Goal: Information Seeking & Learning: Check status

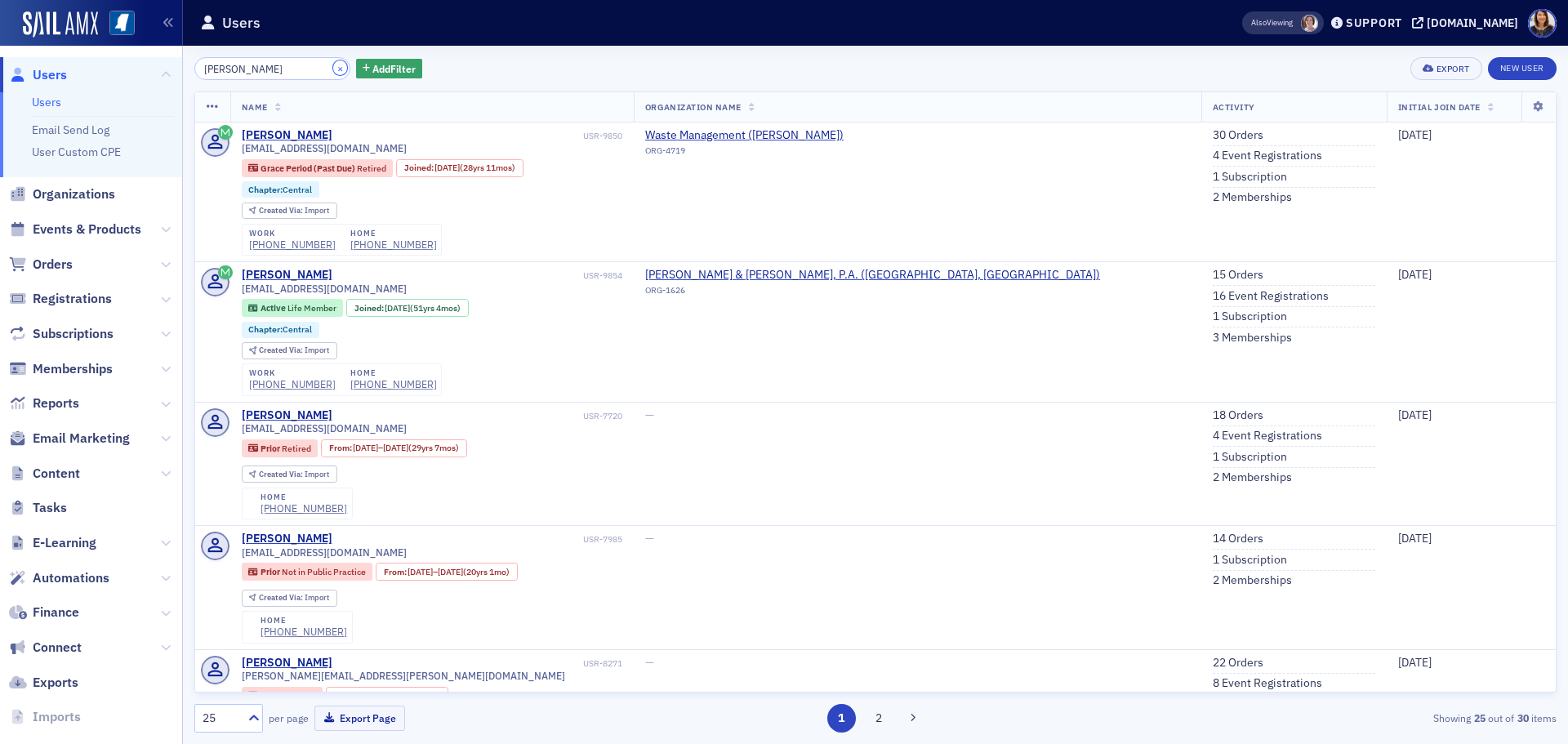
click at [333, 68] on button "×" at bounding box center [340, 67] width 14 height 14
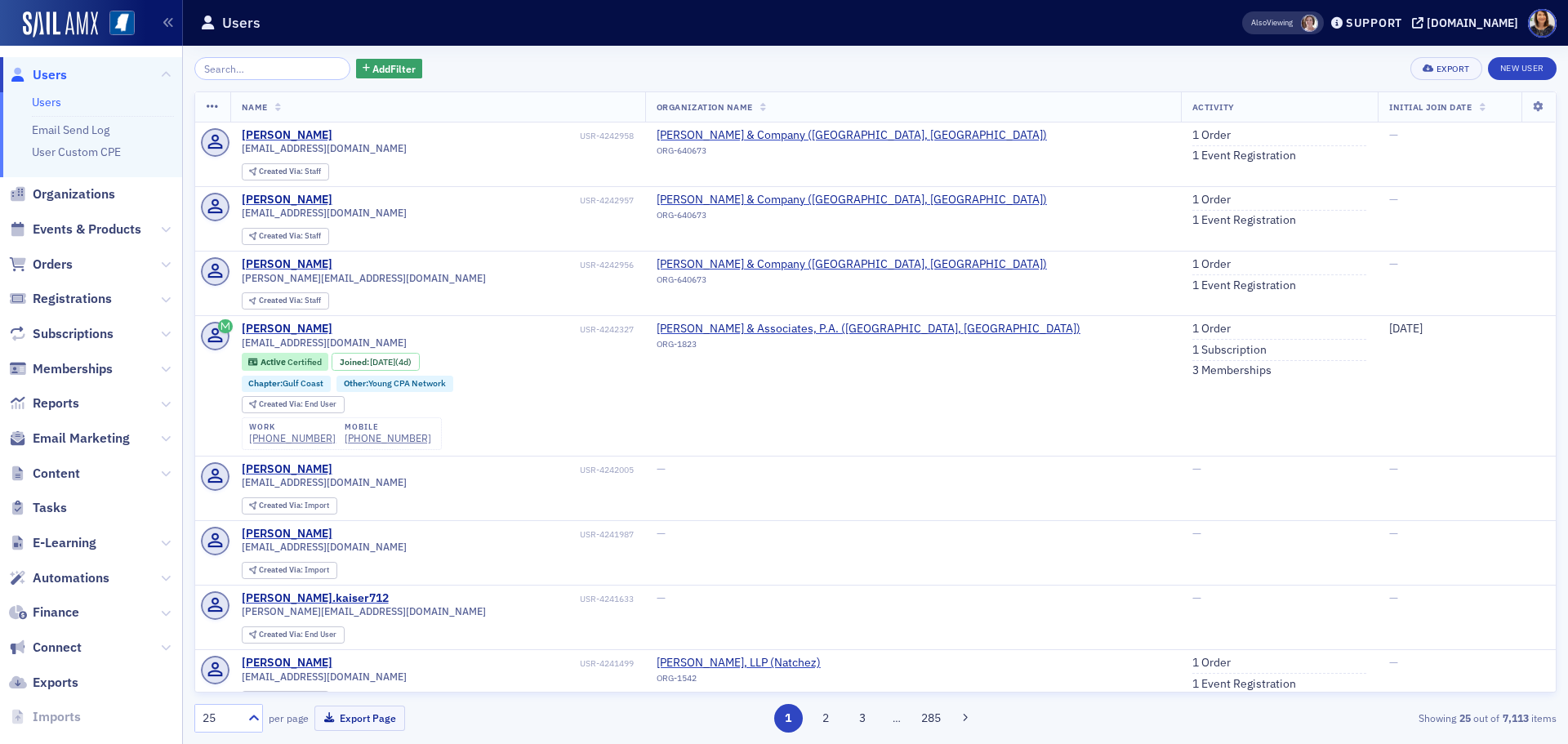
click at [54, 76] on span "Users" at bounding box center [50, 75] width 35 height 18
click at [41, 74] on span "Users" at bounding box center [50, 75] width 35 height 18
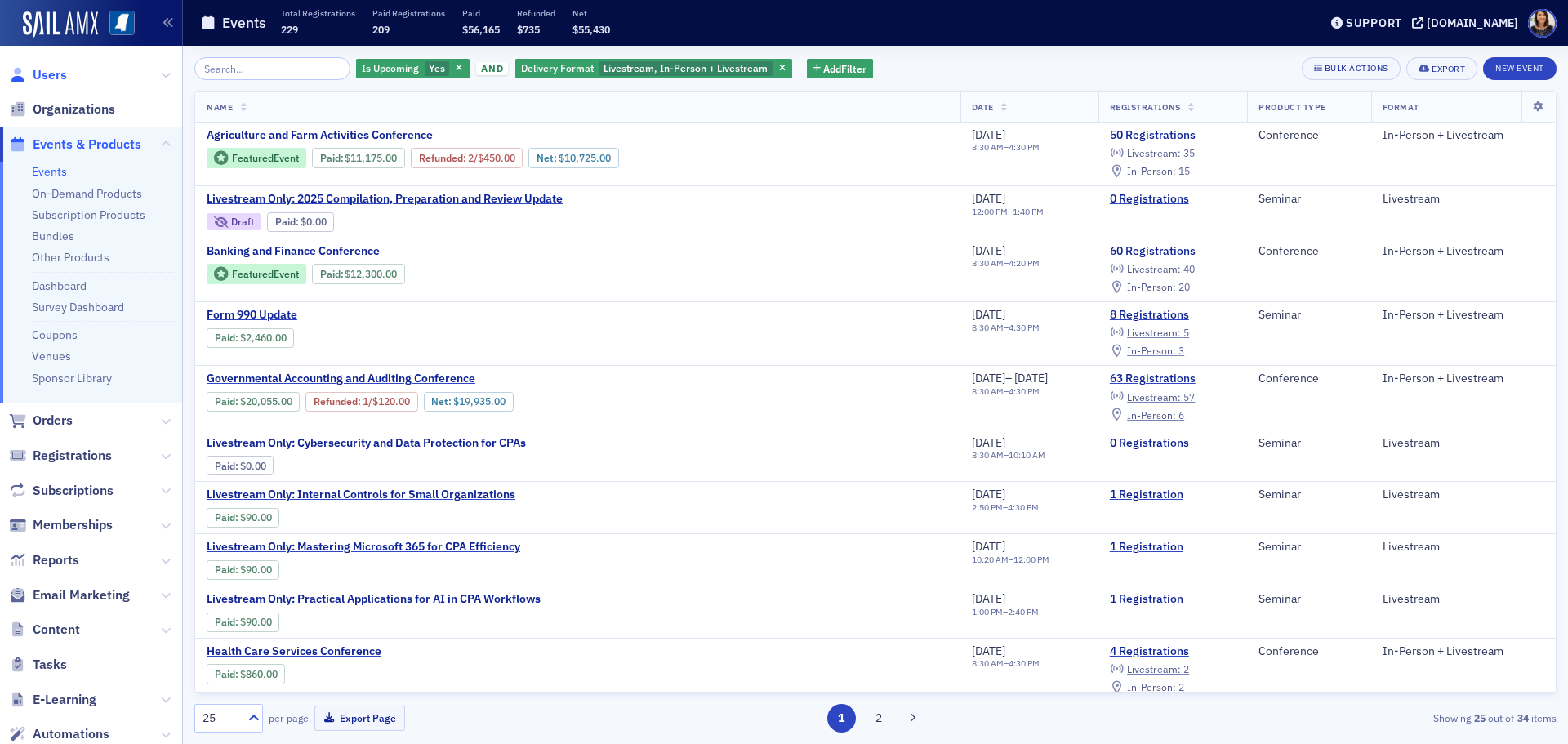
click at [44, 80] on span "Users" at bounding box center [50, 75] width 35 height 18
click at [1166, 287] on span "In-Person :" at bounding box center [1151, 287] width 49 height 13
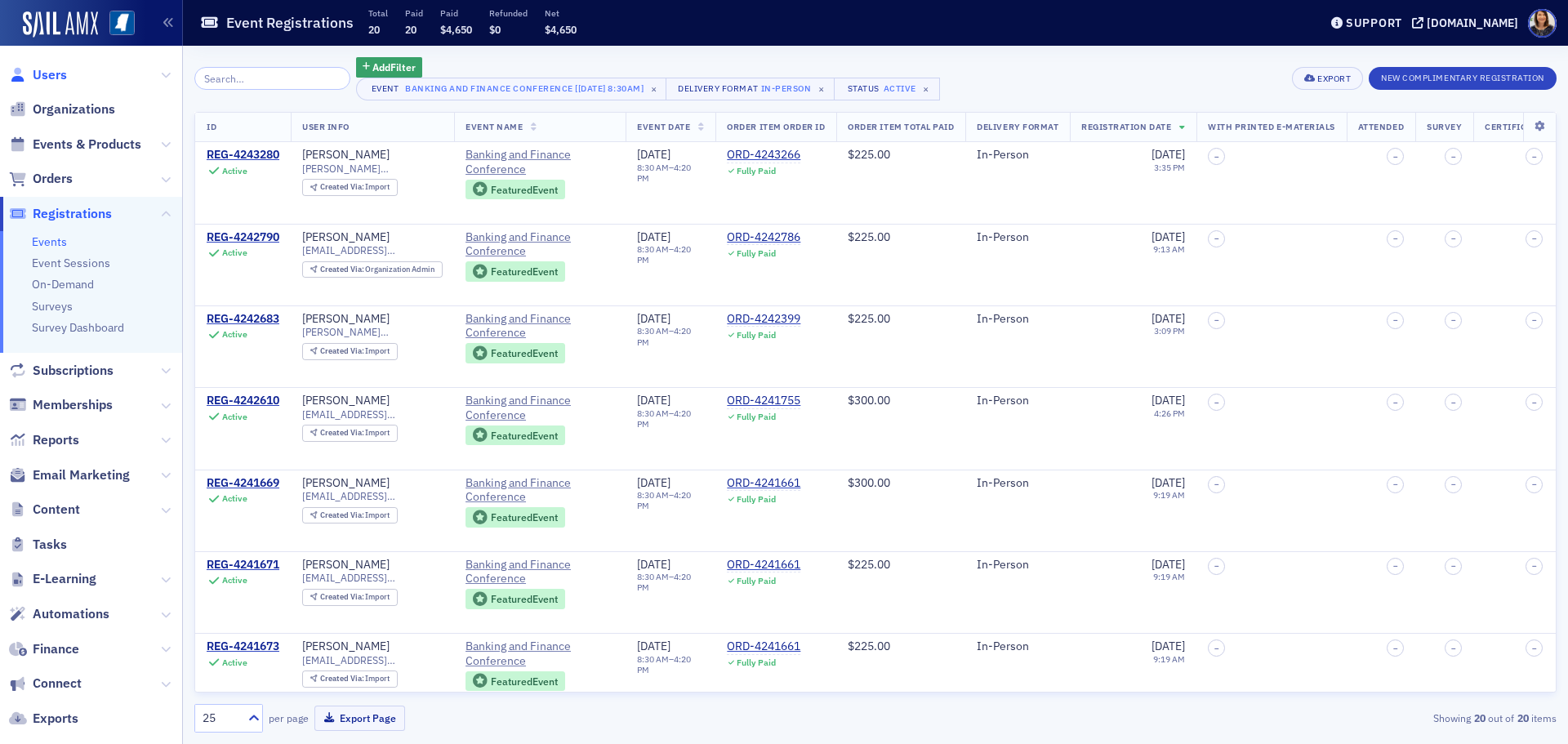
click at [45, 68] on span "Users" at bounding box center [50, 75] width 35 height 18
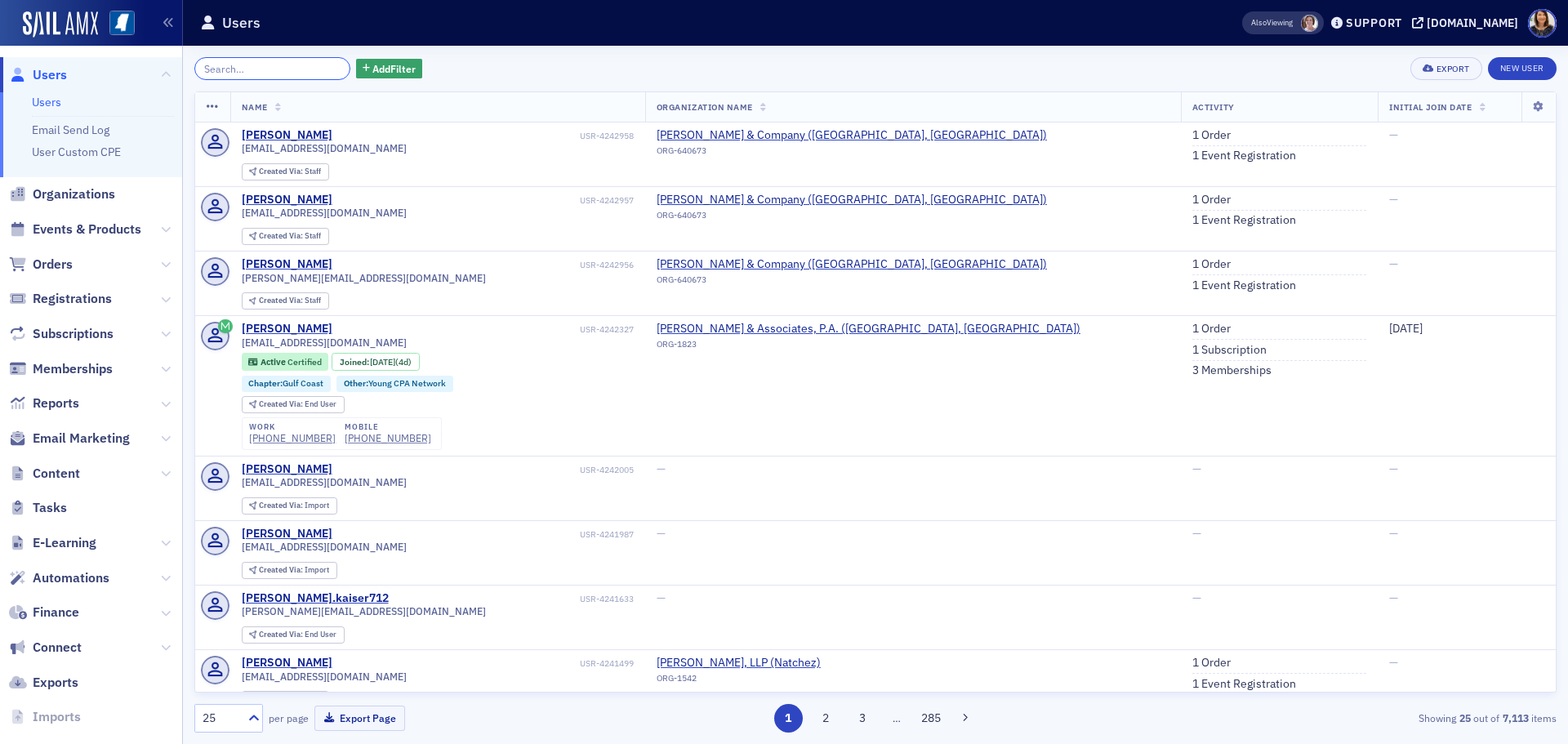
click at [268, 77] on input "search" at bounding box center [273, 69] width 156 height 23
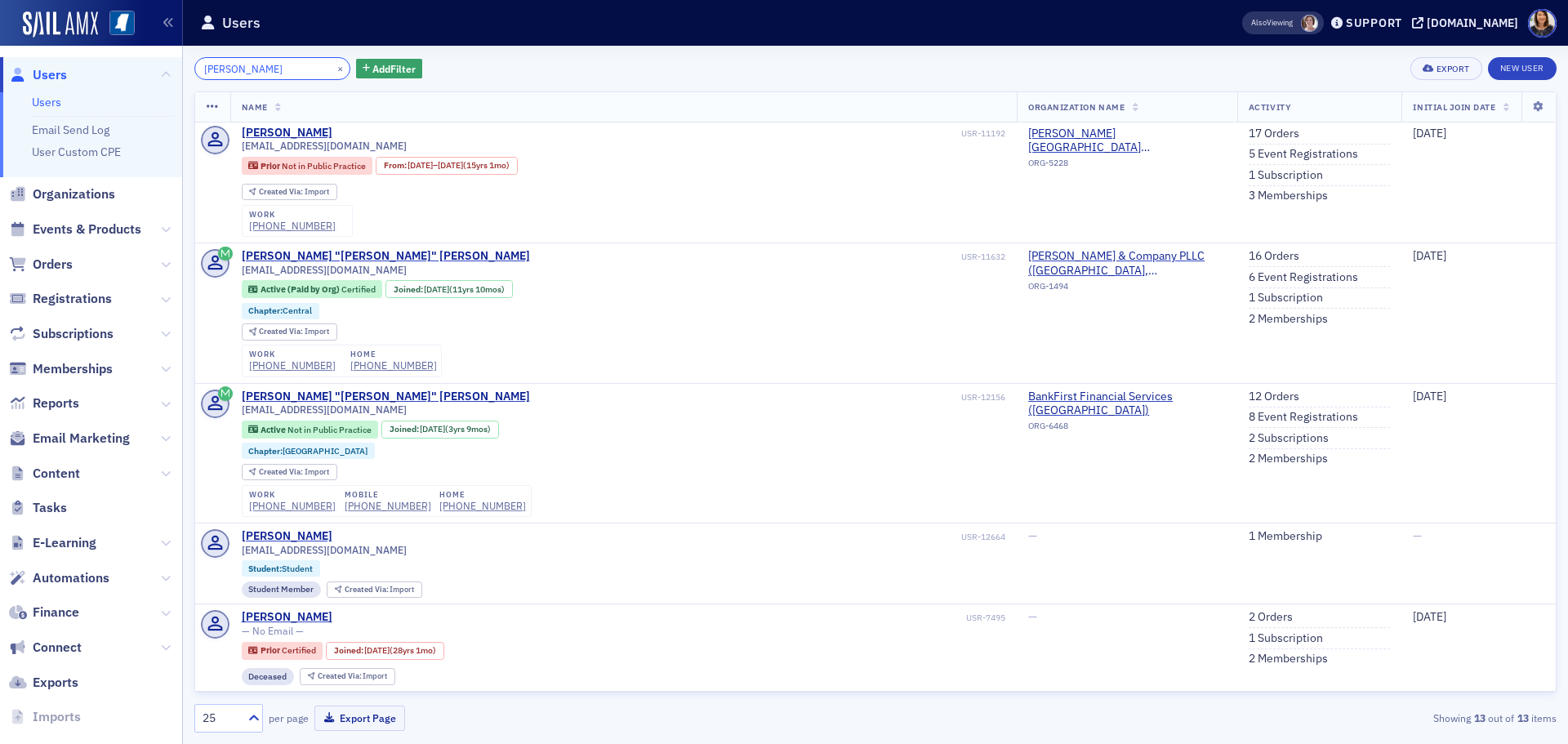
scroll to position [402, 0]
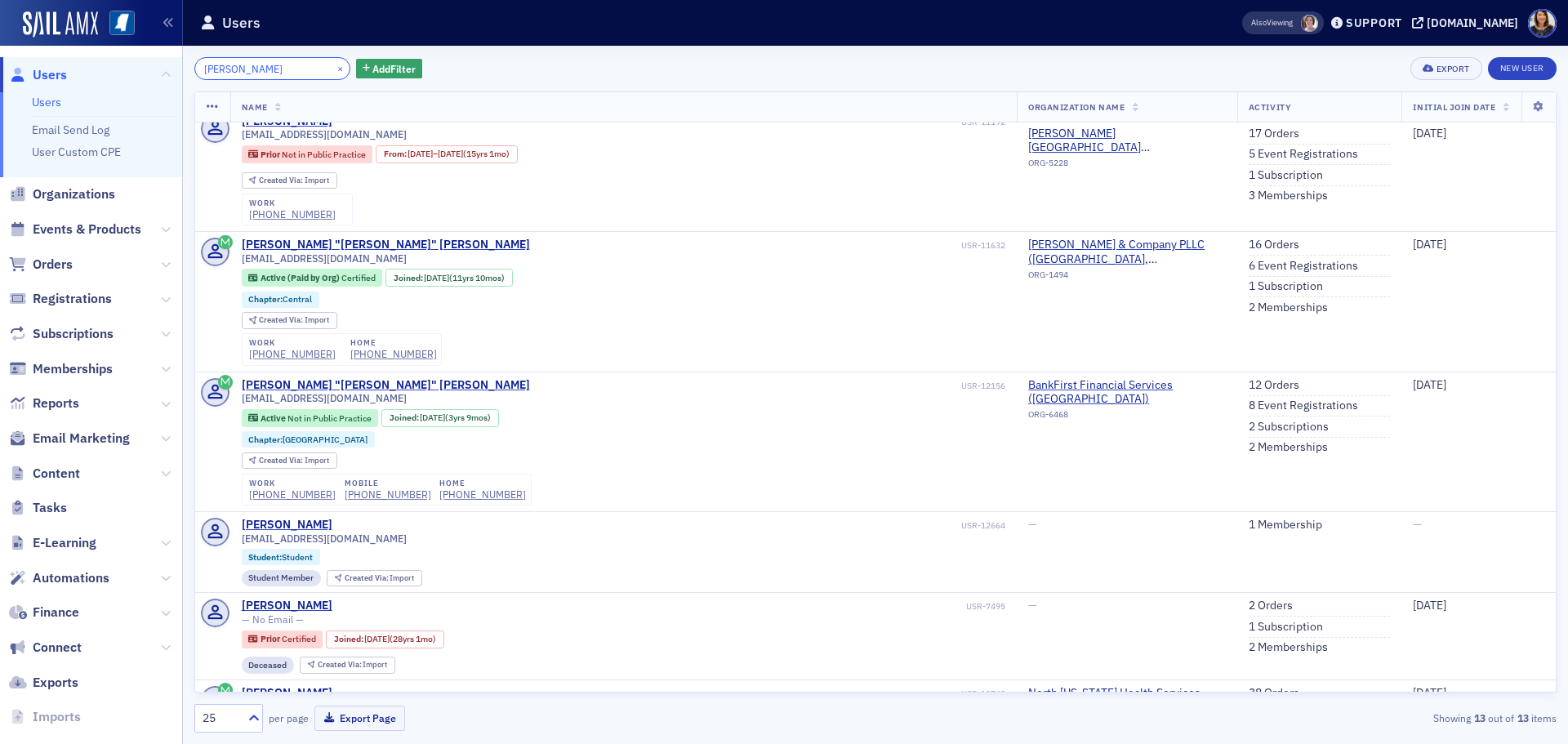
type input "vaughn holland"
click at [1253, 382] on link "12 Orders" at bounding box center [1273, 385] width 51 height 14
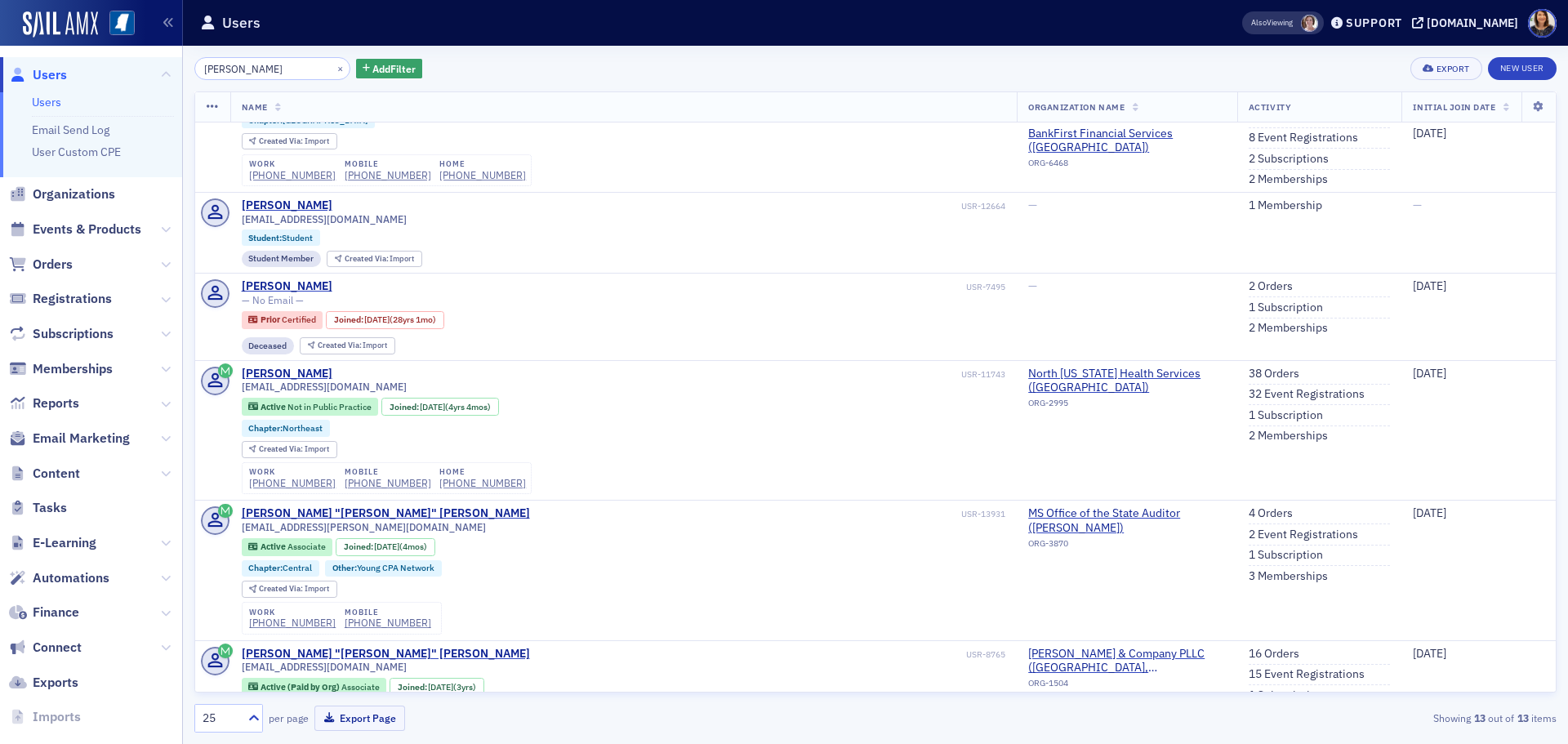
scroll to position [507, 0]
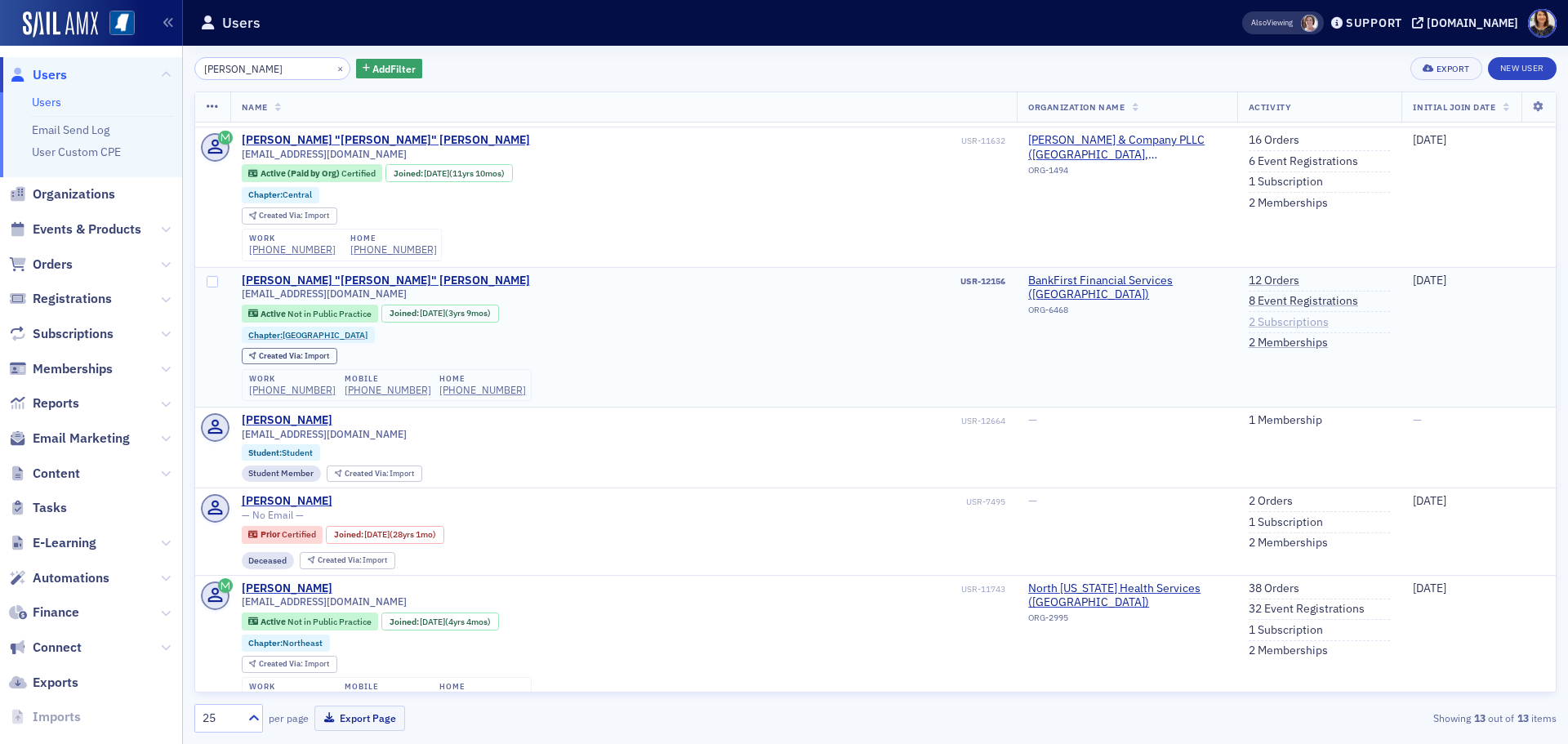
click at [1253, 317] on link "2 Subscriptions" at bounding box center [1288, 323] width 80 height 14
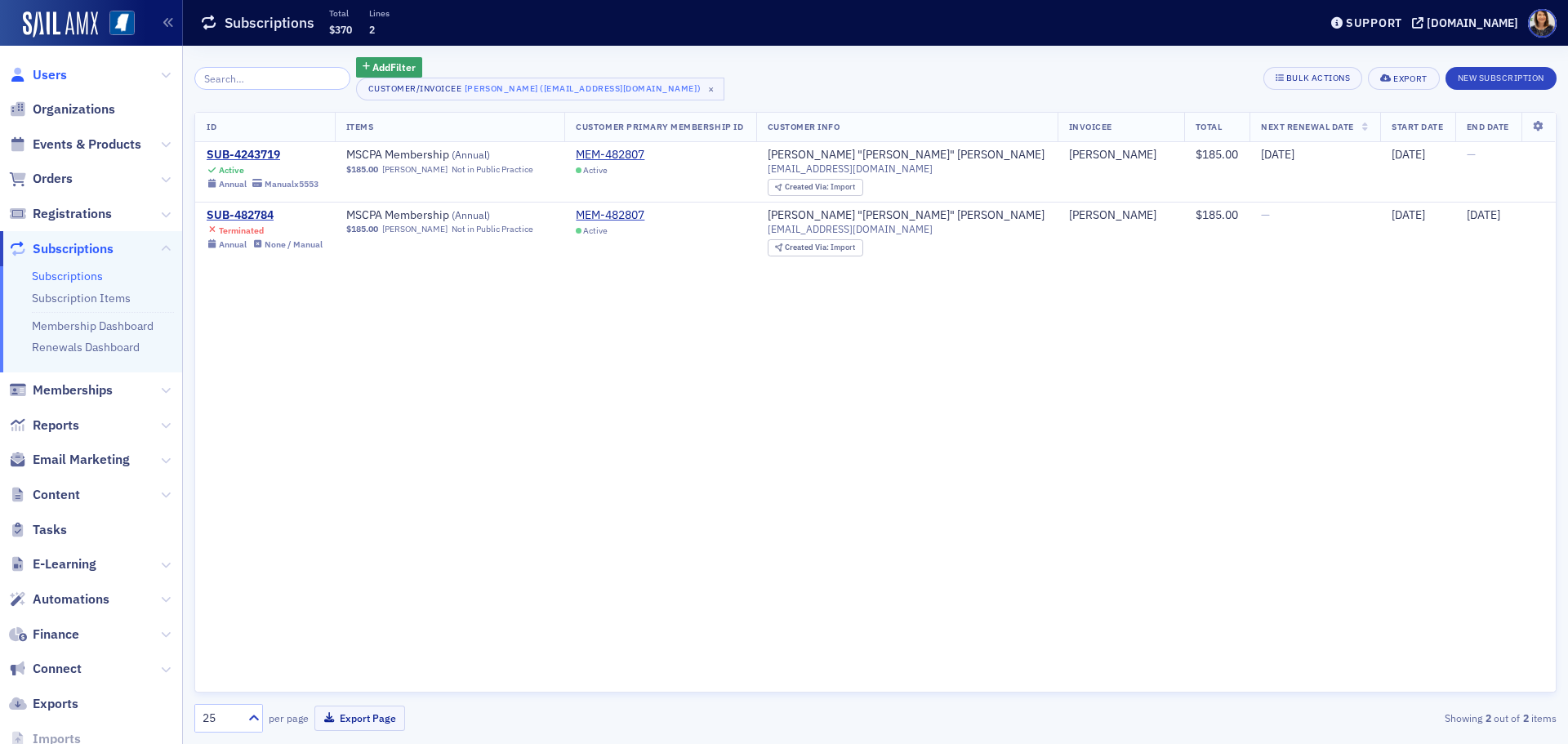
click at [40, 71] on span "Users" at bounding box center [50, 75] width 35 height 18
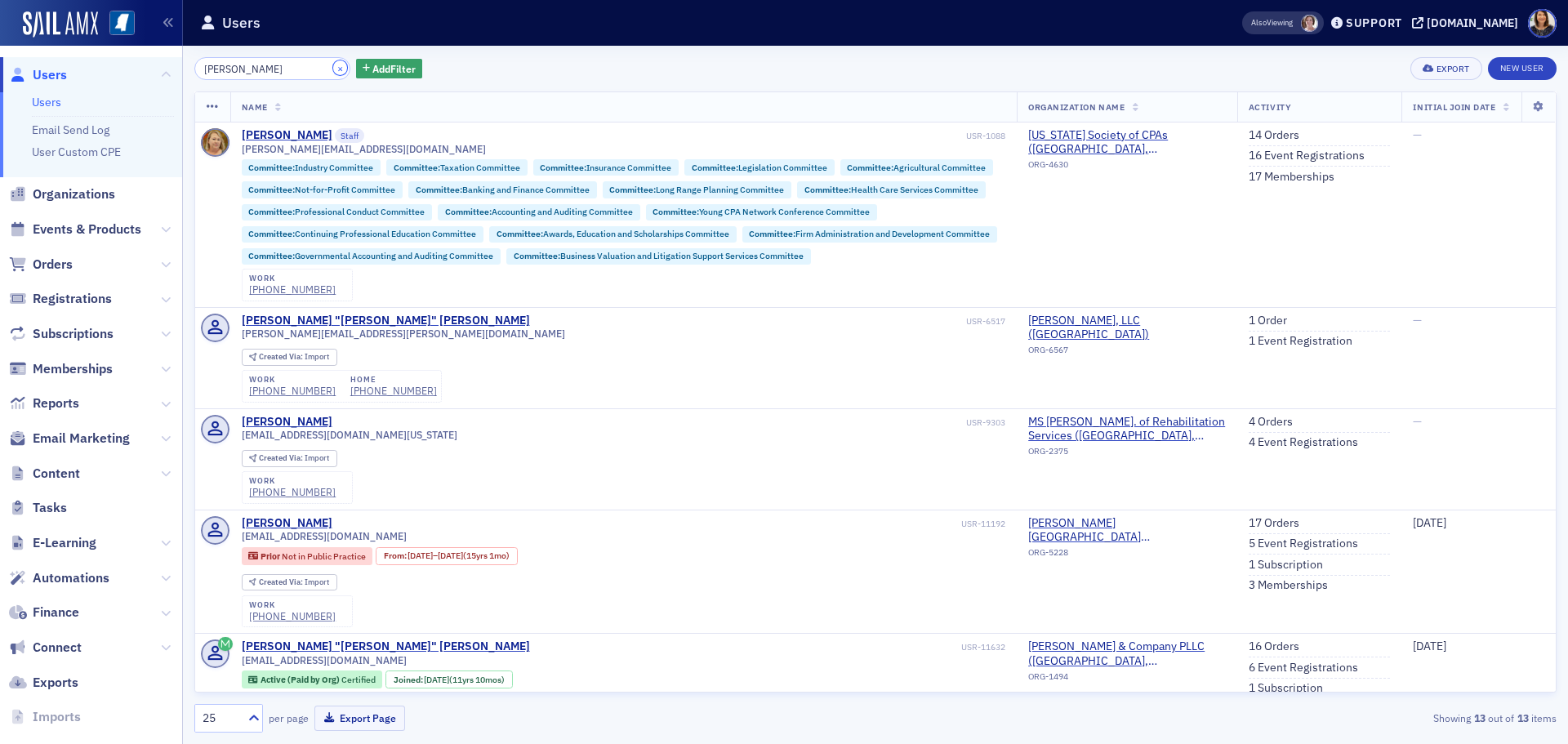
click at [333, 69] on button "×" at bounding box center [340, 67] width 14 height 14
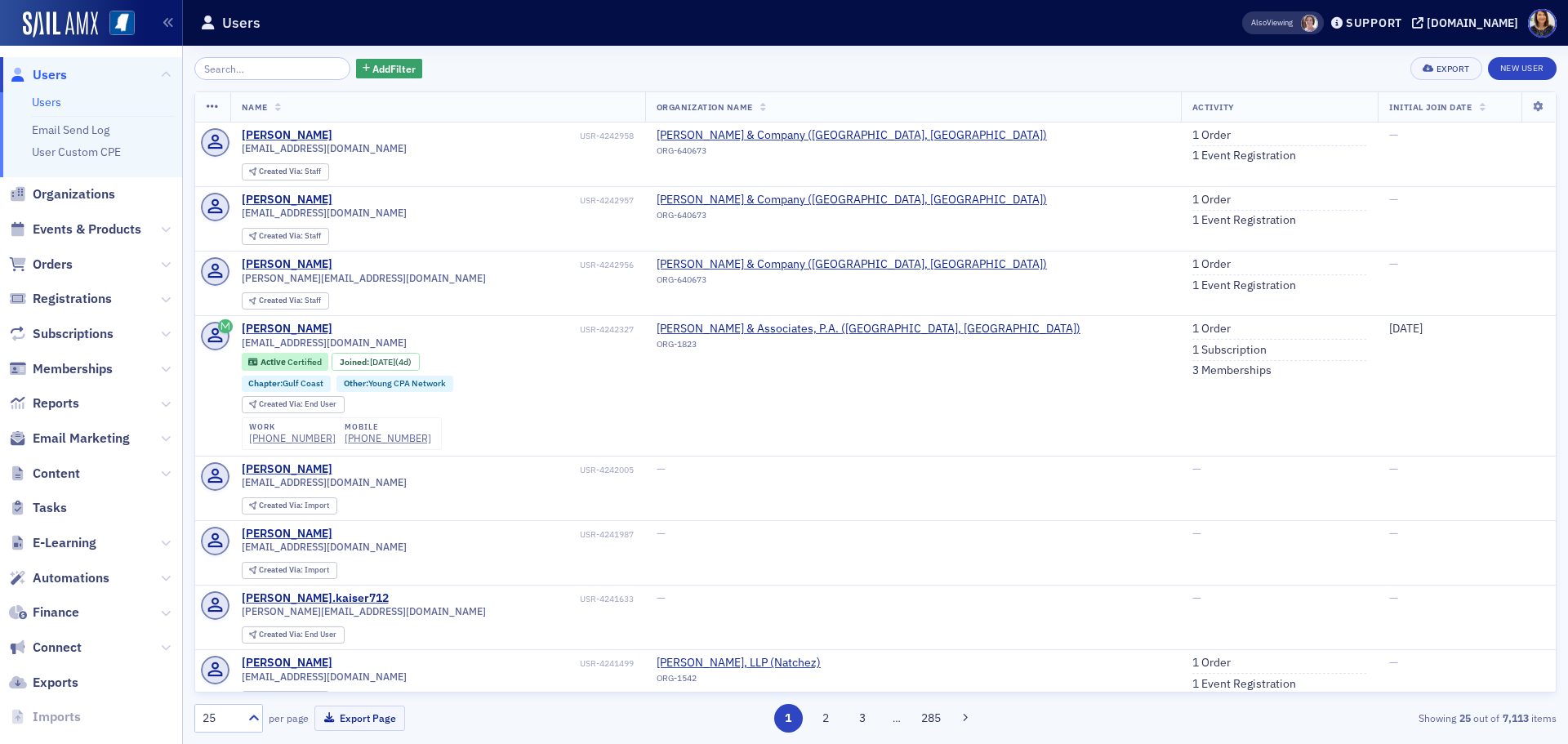
click at [47, 76] on span "Users" at bounding box center [50, 75] width 35 height 18
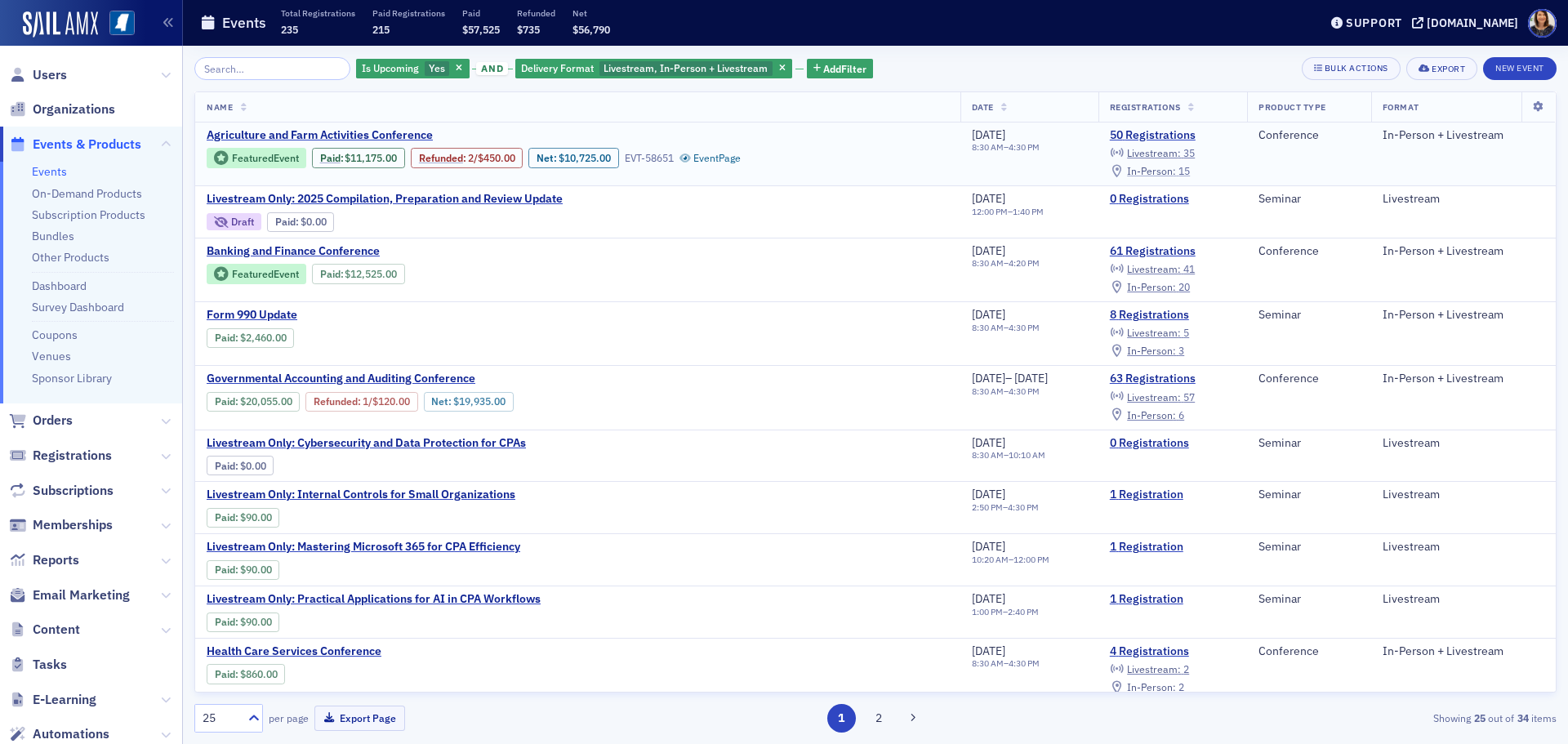
click at [1176, 173] on span "In-Person :" at bounding box center [1151, 171] width 49 height 13
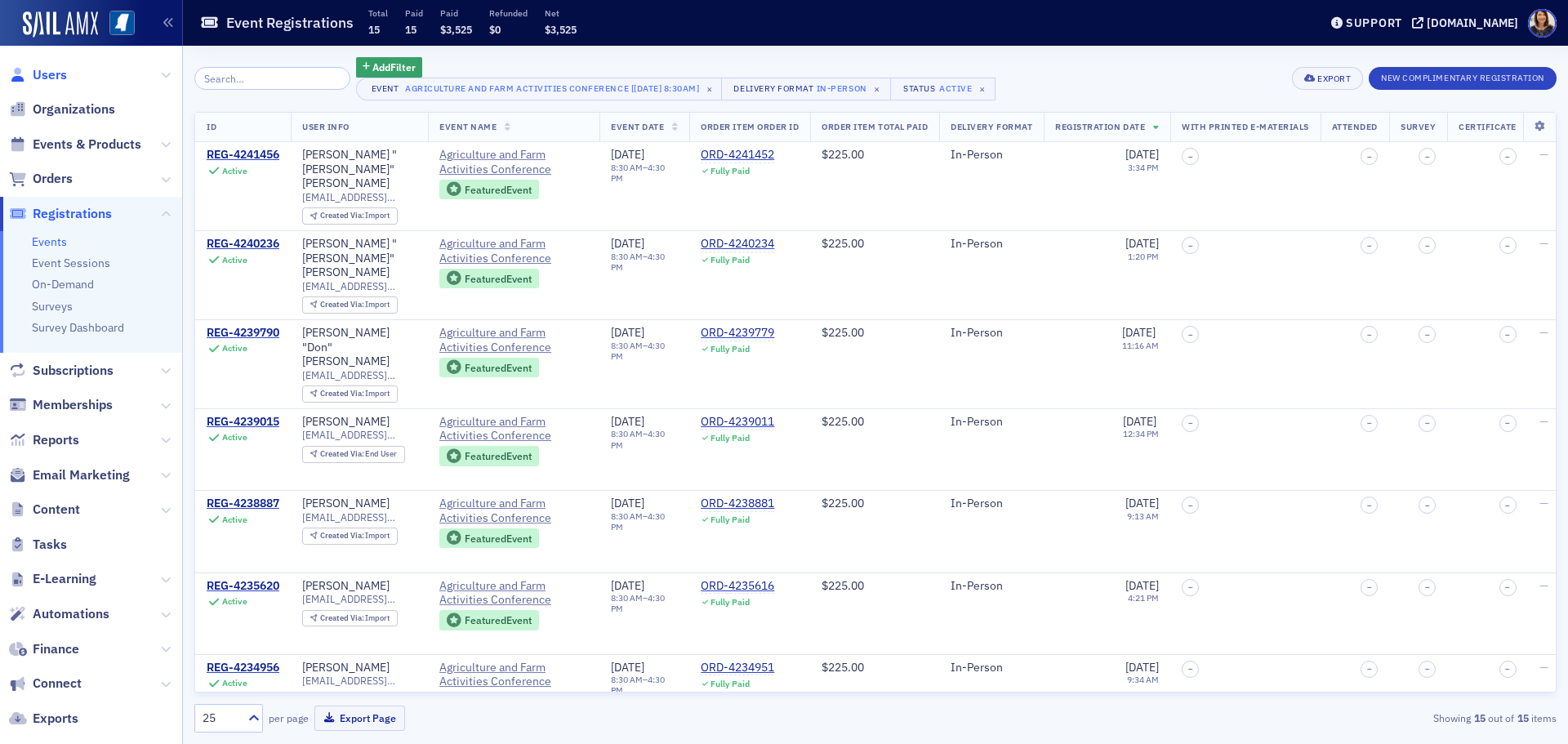
click at [57, 74] on span "Users" at bounding box center [50, 75] width 35 height 18
